Goal: Find contact information: Find contact information

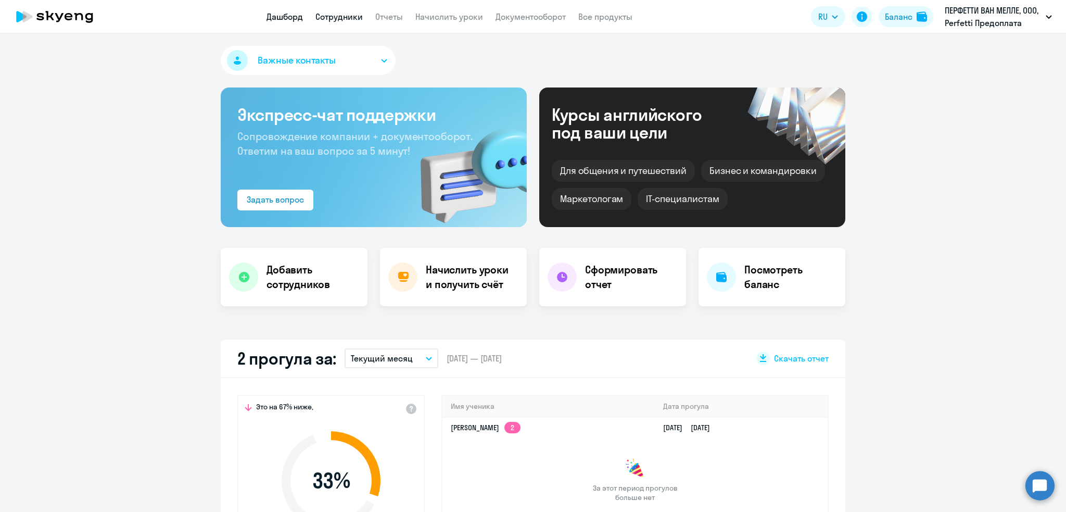
click at [348, 16] on link "Сотрудники" at bounding box center [338, 16] width 47 height 10
select select "30"
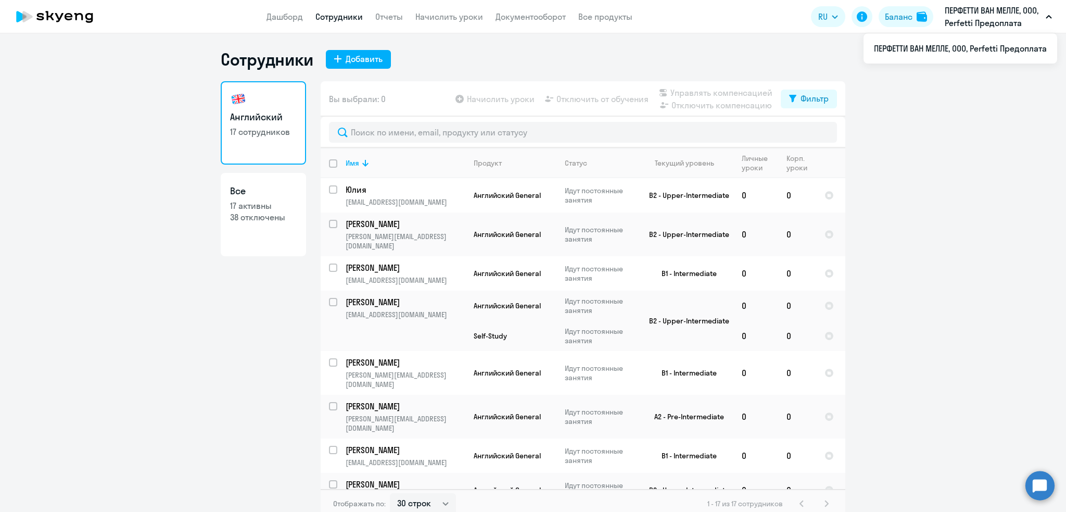
scroll to position [289, 0]
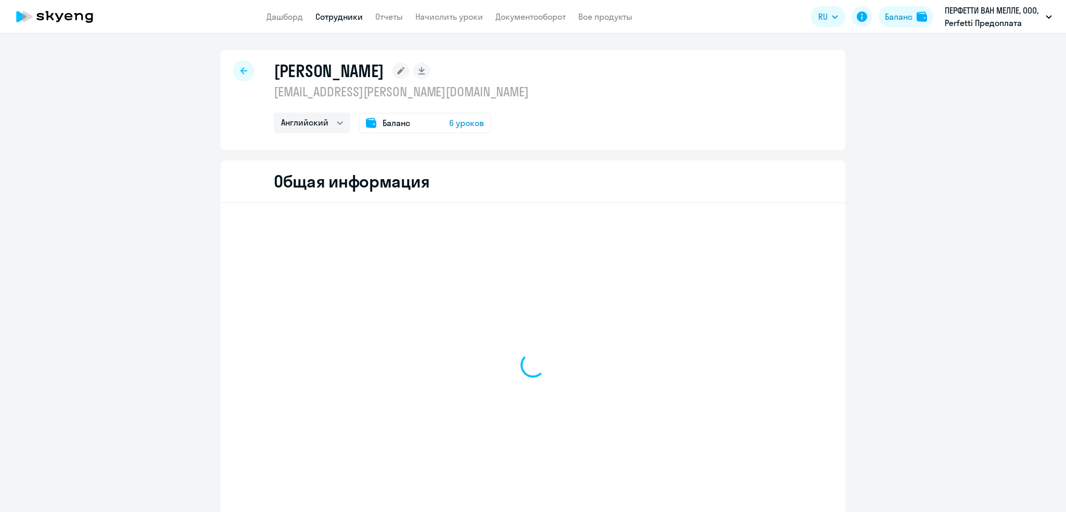
select select "english"
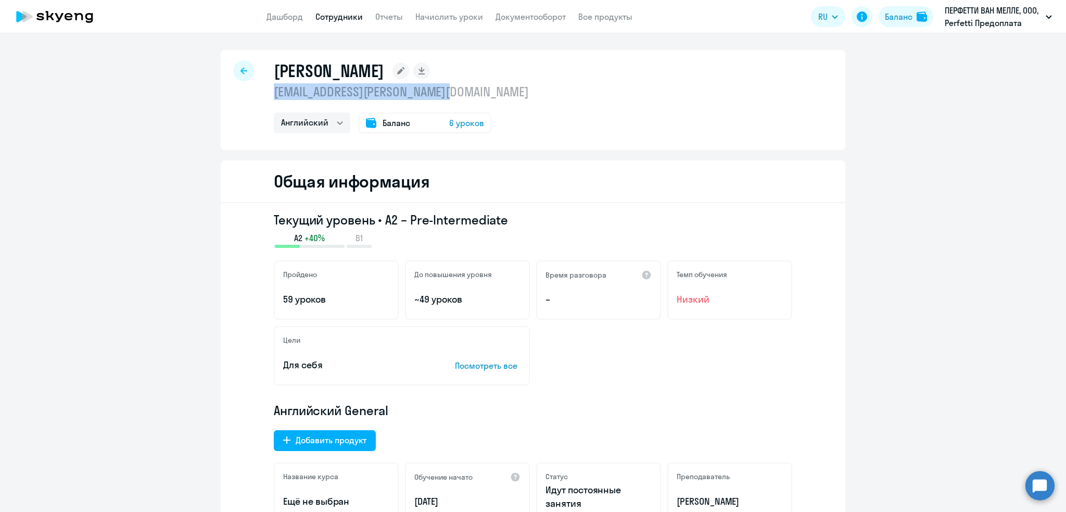
drag, startPoint x: 269, startPoint y: 92, endPoint x: 445, endPoint y: 92, distance: 176.5
click at [459, 91] on p "[EMAIL_ADDRESS][PERSON_NAME][DOMAIN_NAME]" at bounding box center [401, 91] width 255 height 17
copy p "[EMAIL_ADDRESS][PERSON_NAME][DOMAIN_NAME]"
